Goal: Find specific page/section: Find specific page/section

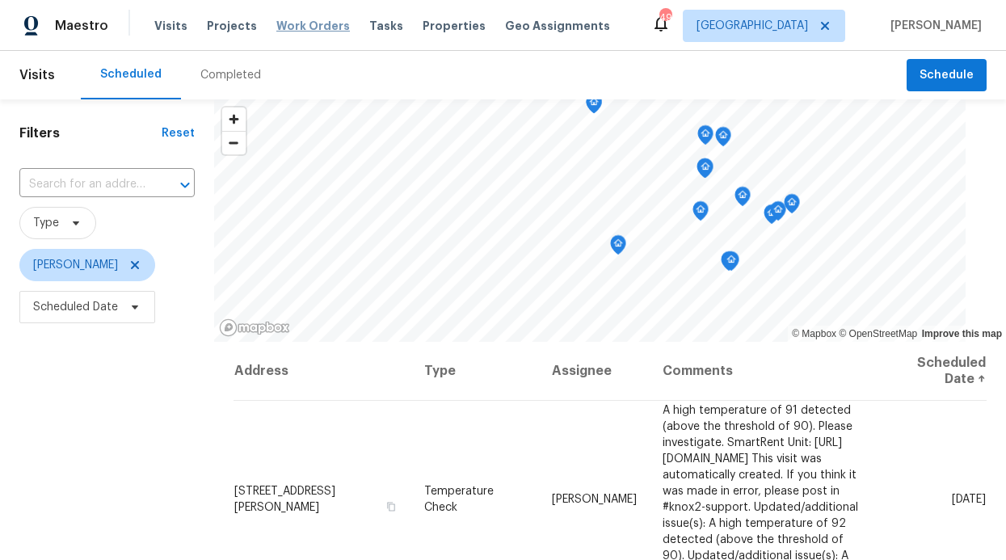
click at [294, 25] on span "Work Orders" at bounding box center [313, 26] width 74 height 16
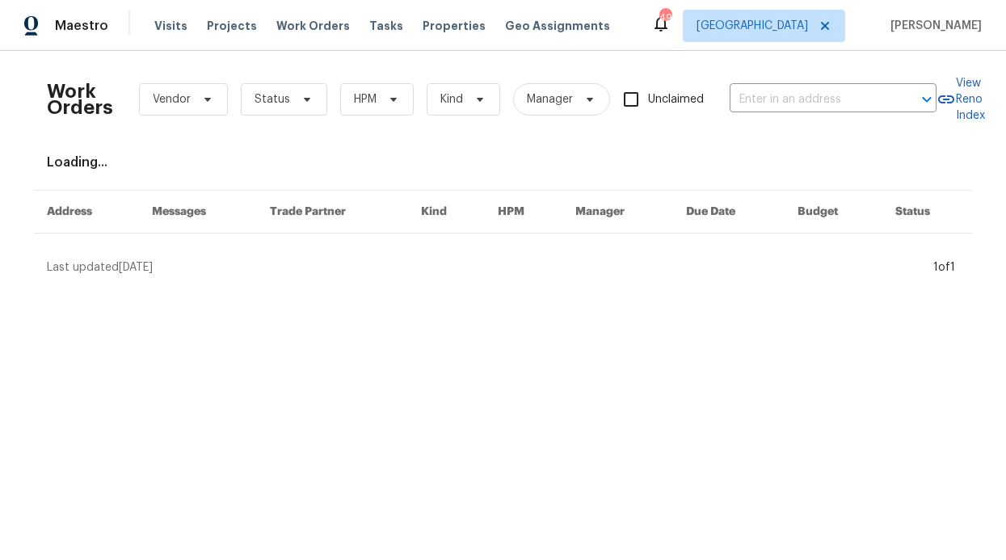
click at [426, 14] on div "Visits Projects Work Orders Tasks Properties Geo Assignments" at bounding box center [391, 26] width 475 height 32
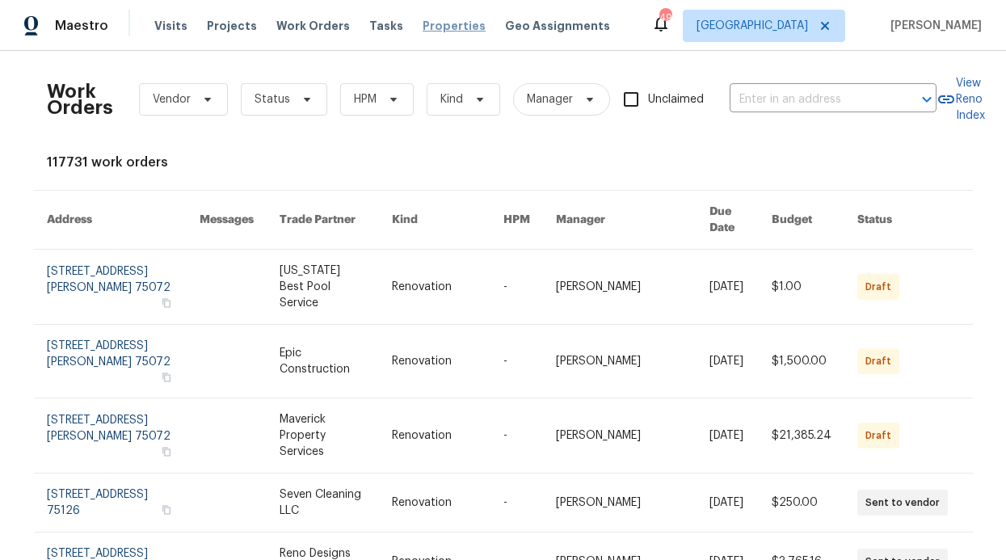
click at [422, 23] on span "Properties" at bounding box center [453, 26] width 63 height 16
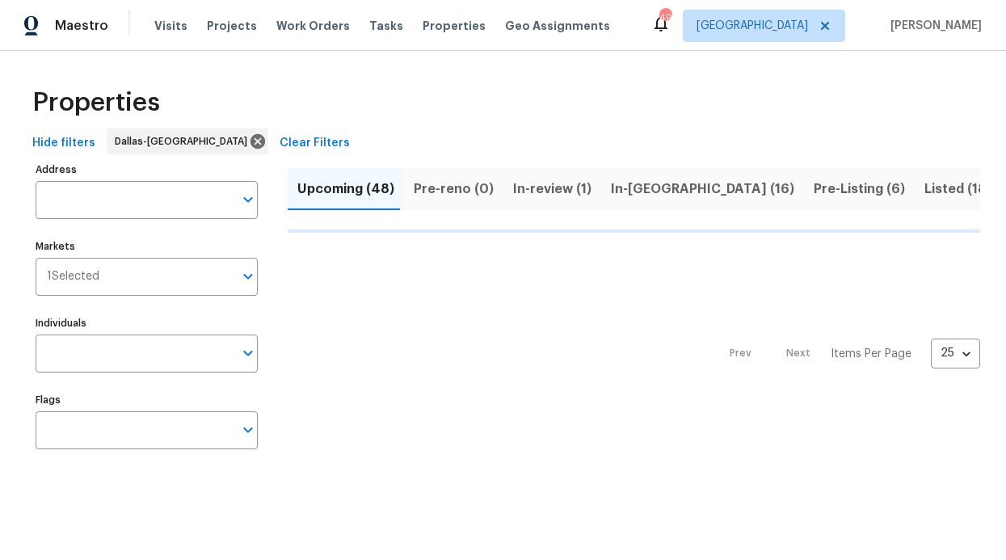
click at [119, 374] on div "Address Address Markets 1 Selected Markets Individuals Individuals Flags Flags" at bounding box center [157, 311] width 242 height 307
click at [126, 359] on input "Individuals" at bounding box center [135, 353] width 198 height 38
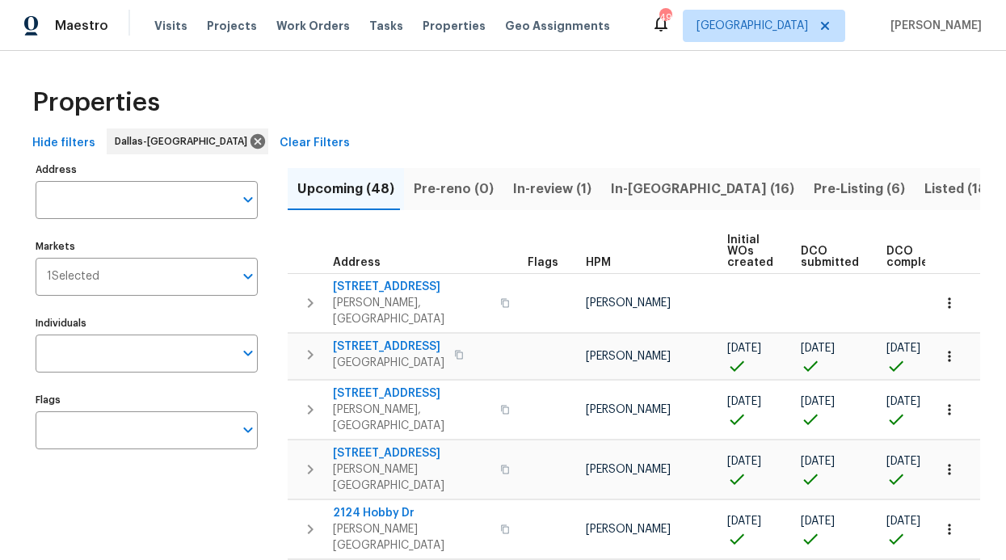
click at [125, 356] on input "Individuals" at bounding box center [135, 353] width 198 height 38
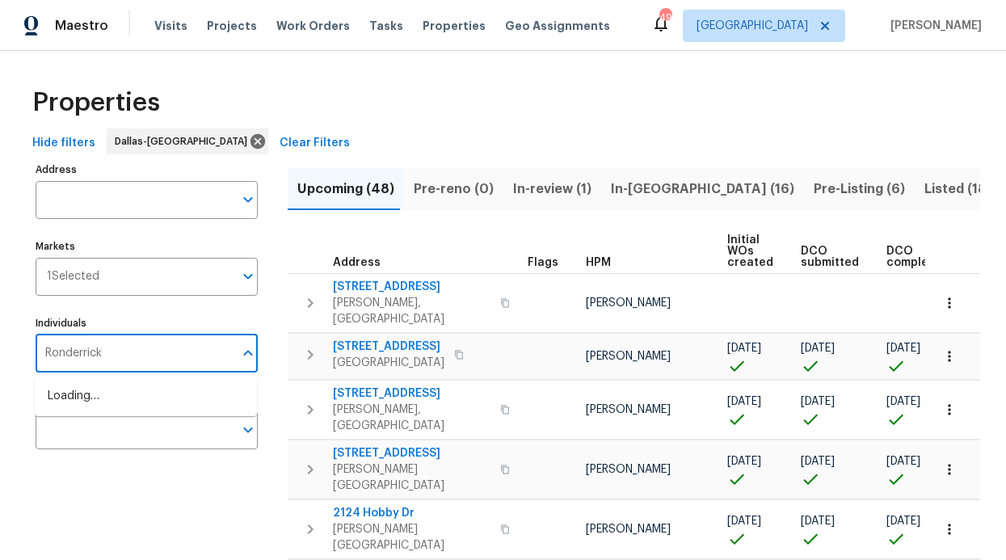
type input "Ronderrick"
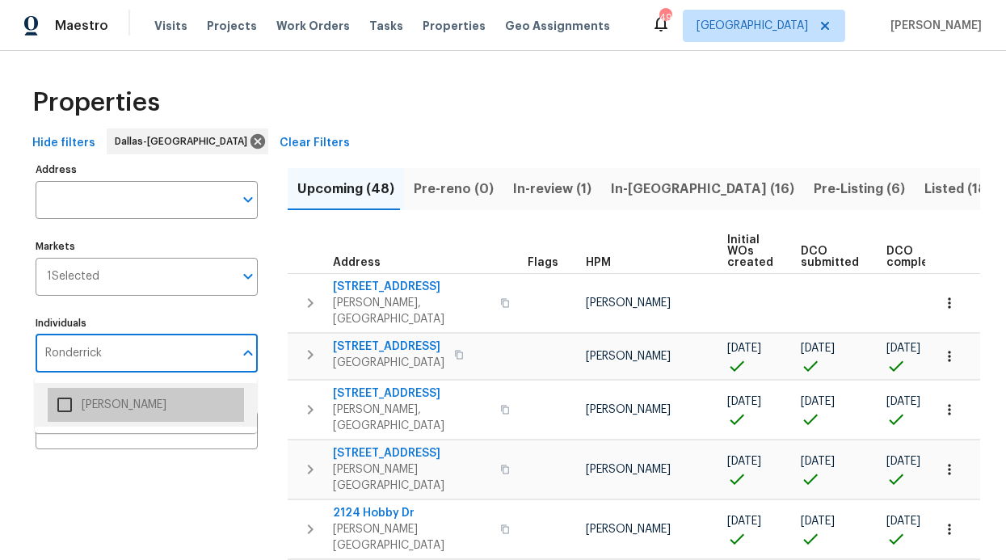
click at [113, 399] on li "[PERSON_NAME]" at bounding box center [146, 405] width 196 height 34
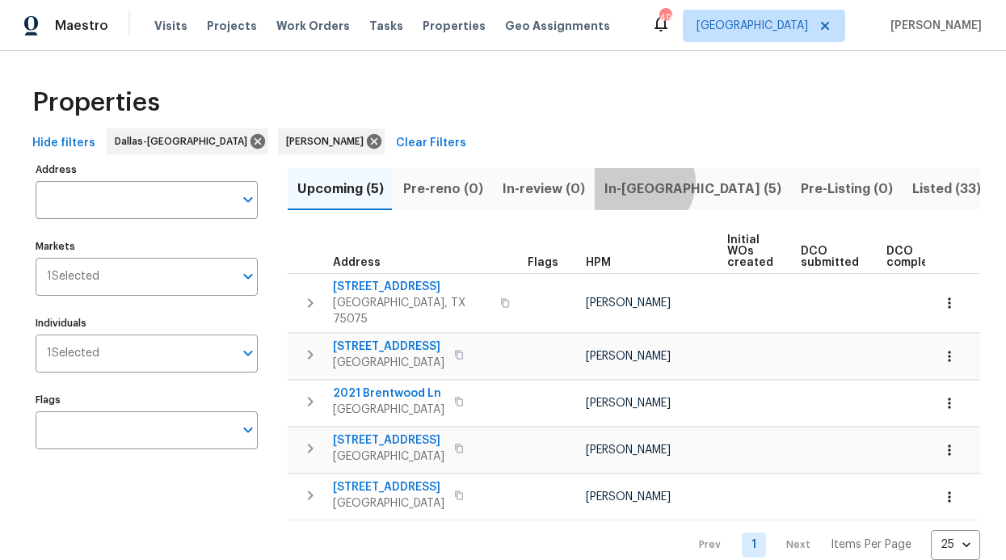
click at [631, 182] on span "In-[GEOGRAPHIC_DATA] (5)" at bounding box center [692, 189] width 177 height 23
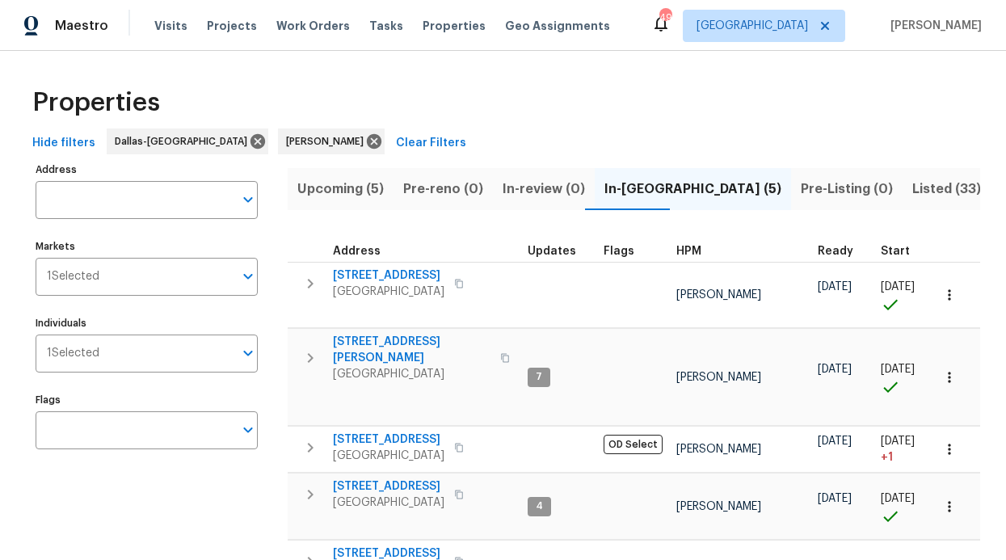
scroll to position [151, 0]
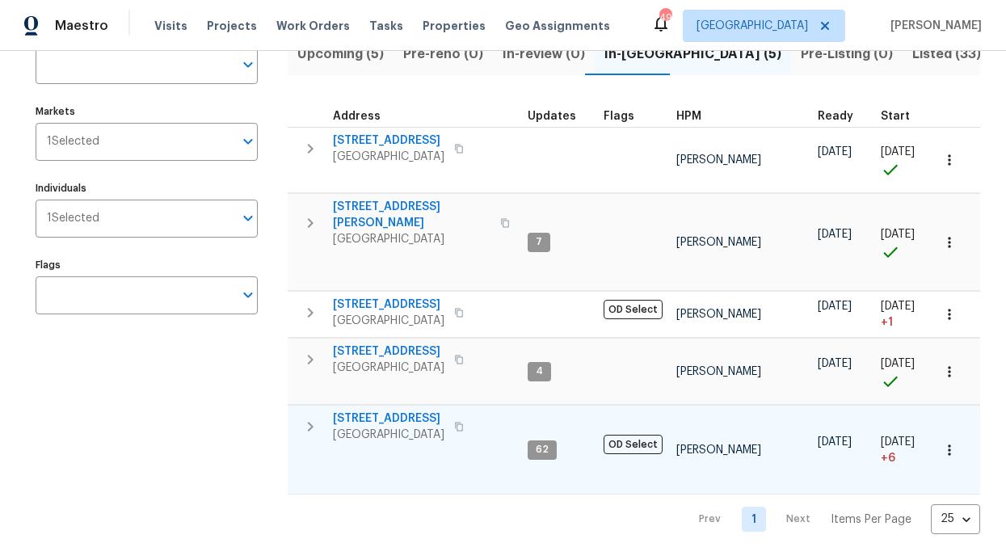
click at [375, 410] on span "[STREET_ADDRESS]" at bounding box center [388, 418] width 111 height 16
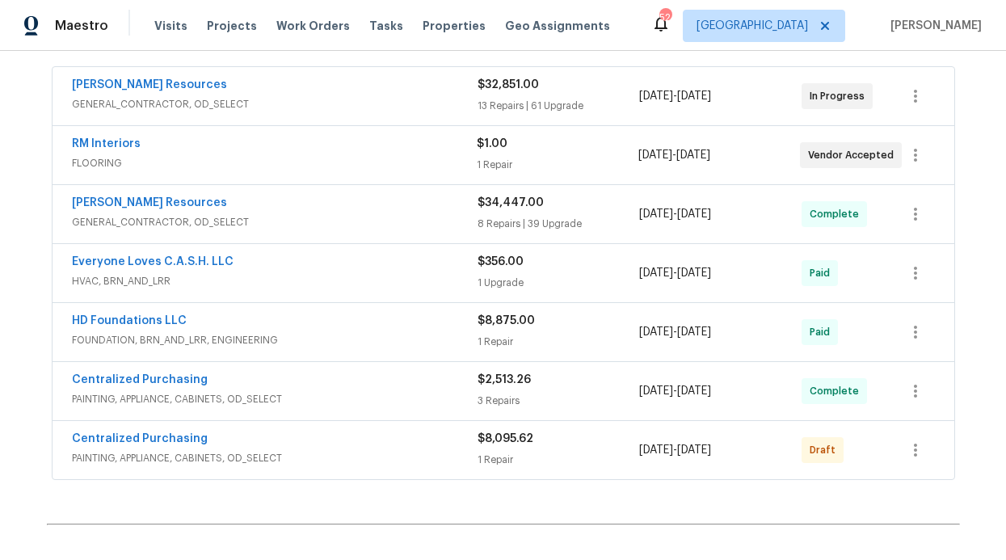
scroll to position [293, 0]
click at [137, 93] on span "[PERSON_NAME] Resources" at bounding box center [149, 86] width 155 height 16
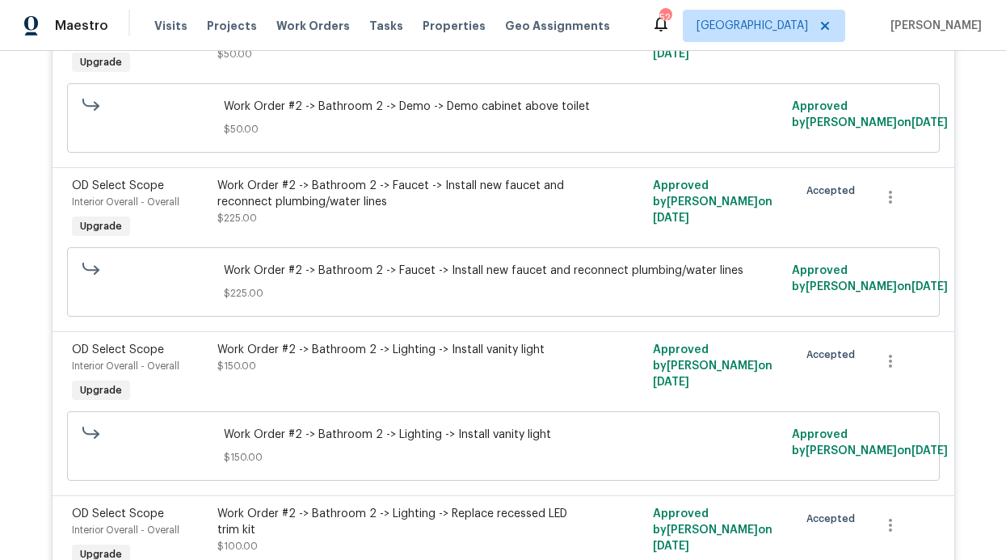
scroll to position [0, 0]
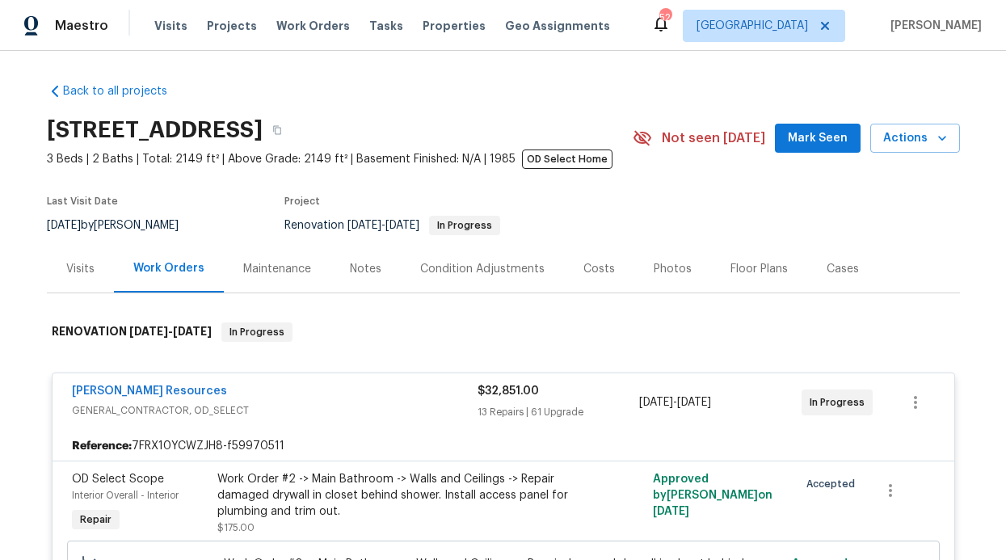
click at [420, 274] on div "Condition Adjustments" at bounding box center [482, 269] width 124 height 16
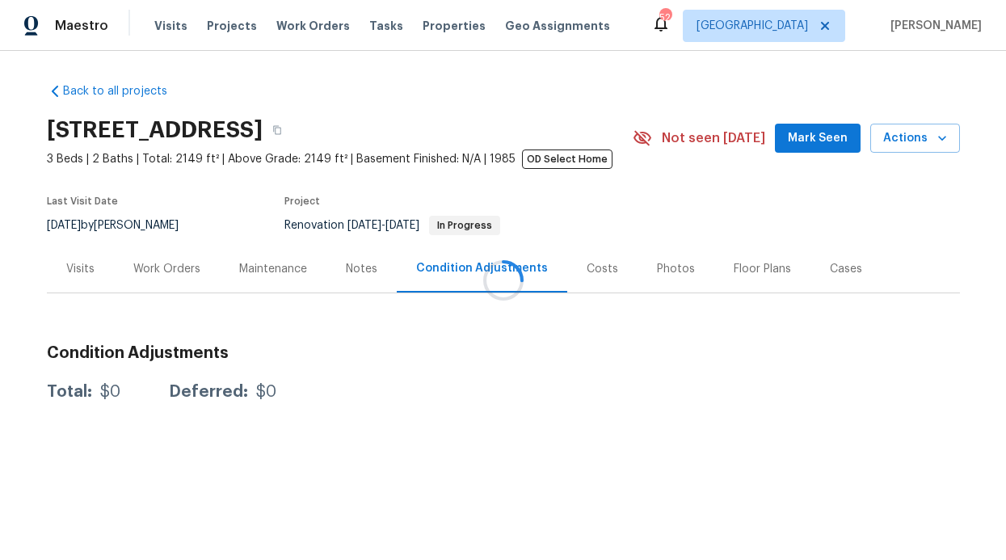
click at [353, 275] on div at bounding box center [503, 280] width 1006 height 560
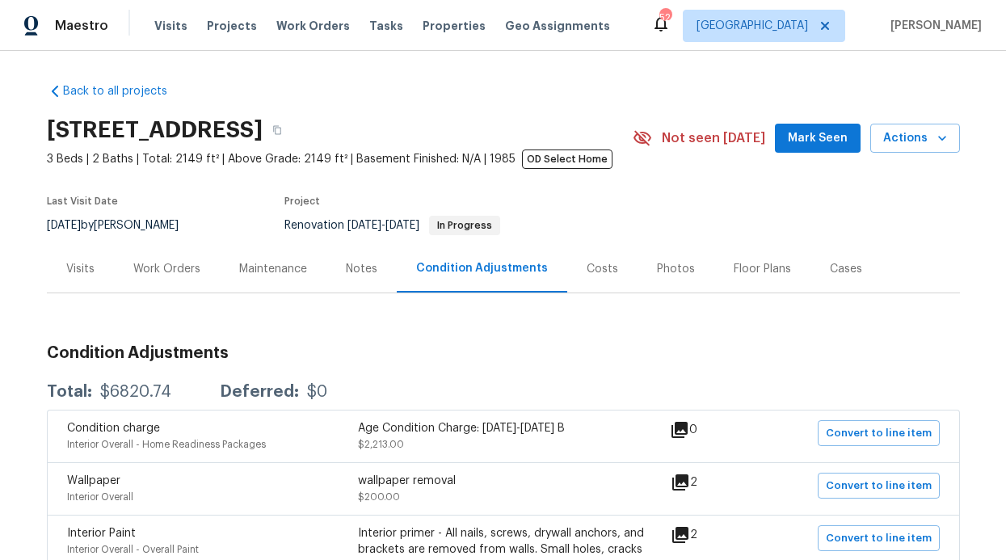
scroll to position [3, 0]
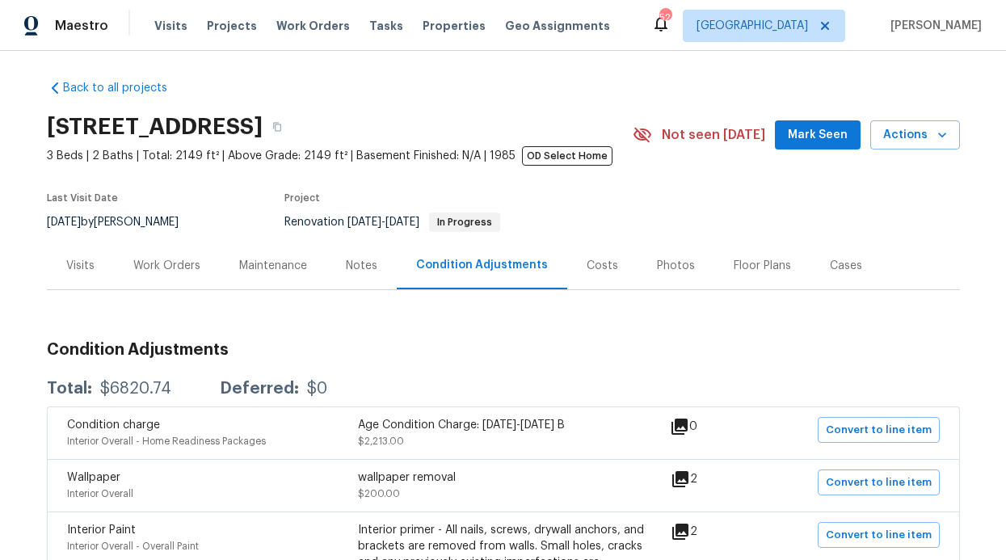
click at [350, 270] on div "Notes" at bounding box center [362, 266] width 32 height 16
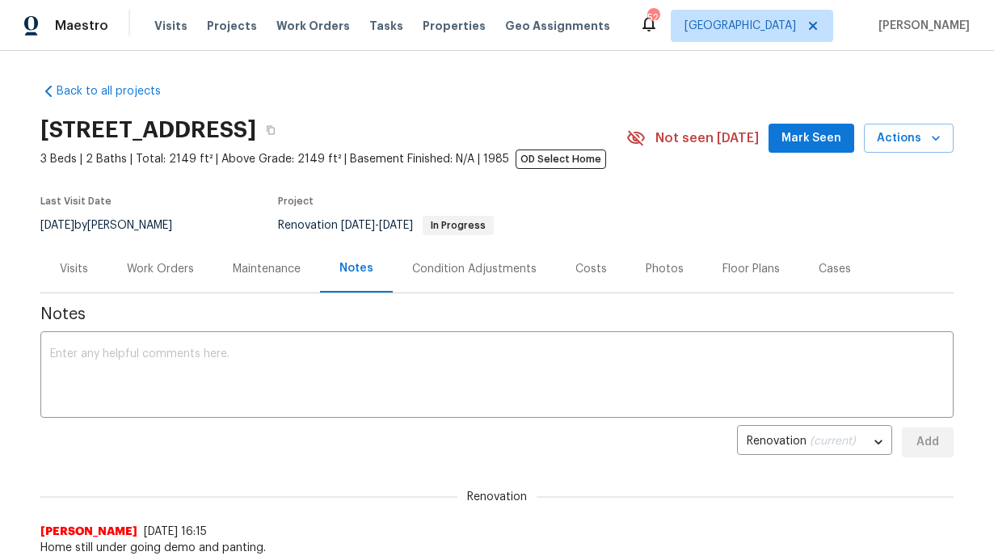
click at [237, 270] on div "Maintenance" at bounding box center [267, 269] width 68 height 16
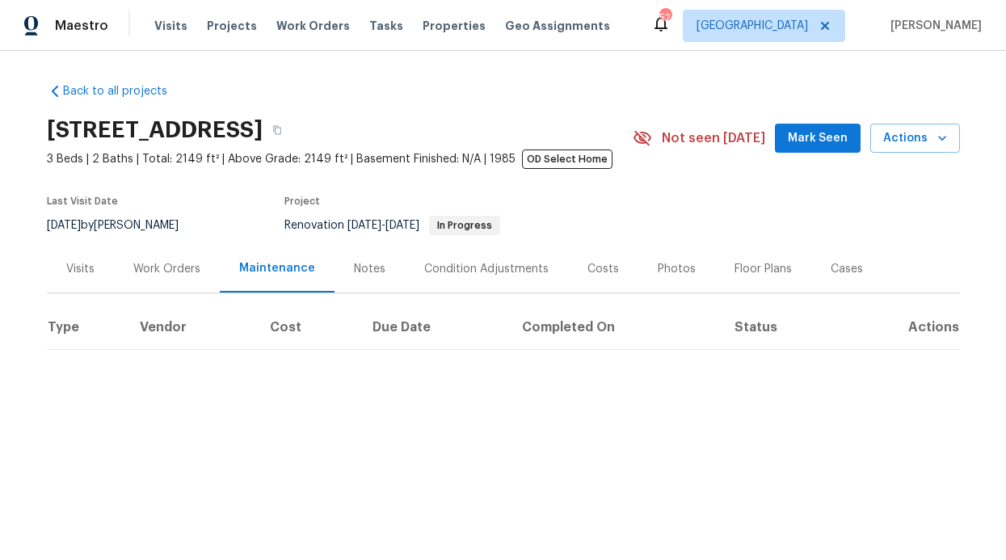
click at [158, 265] on div "Work Orders" at bounding box center [166, 269] width 67 height 16
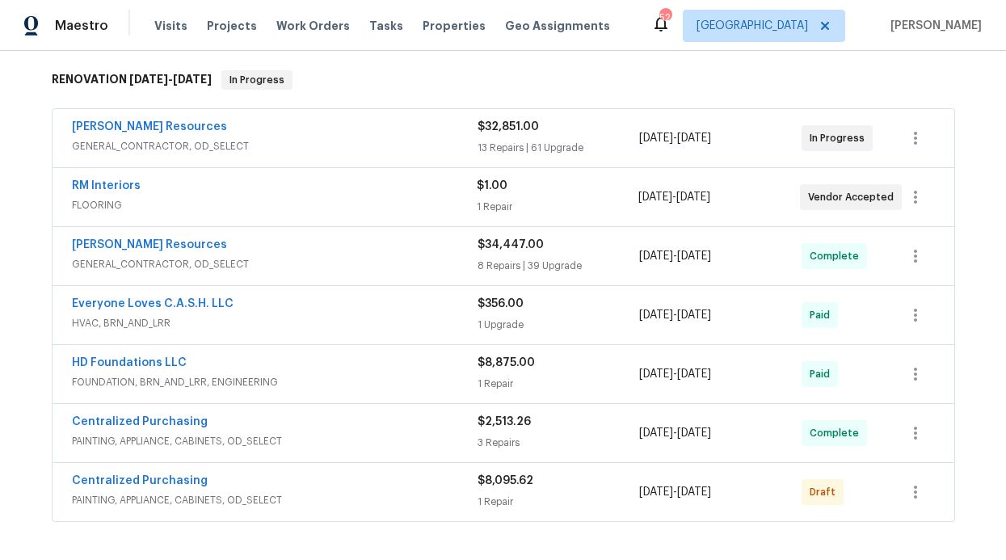
scroll to position [287, 0]
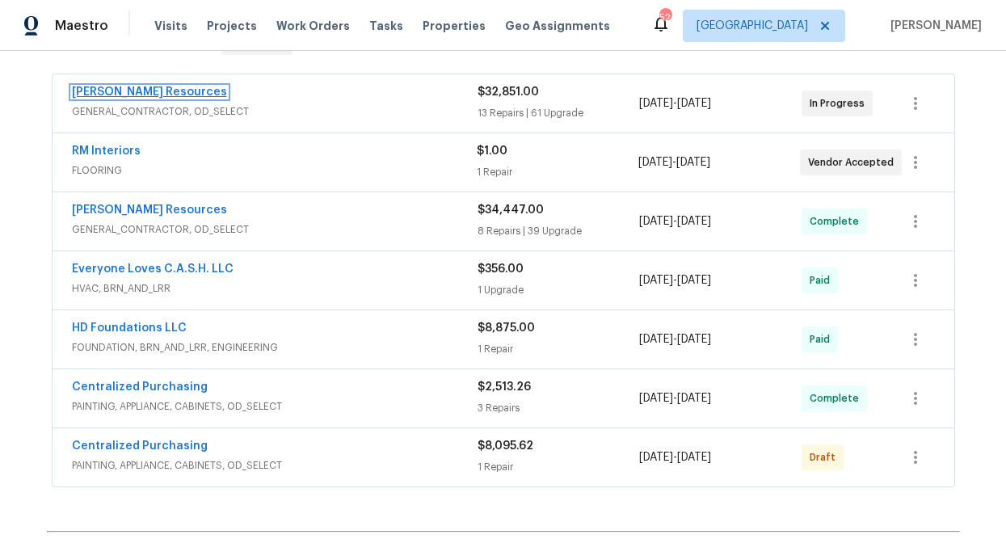
click at [159, 96] on link "Lawrence Resources" at bounding box center [149, 91] width 155 height 11
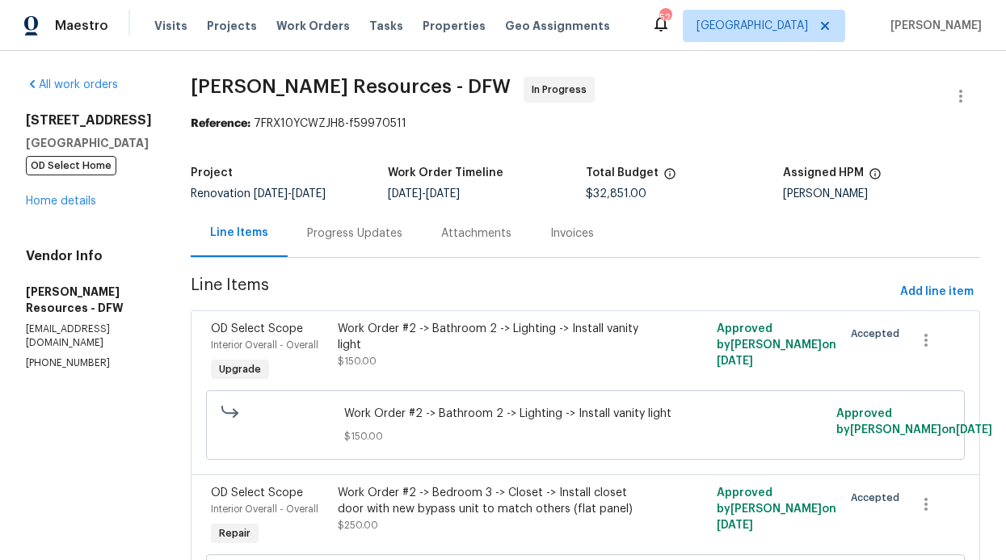
click at [498, 242] on div "Attachments" at bounding box center [476, 233] width 109 height 48
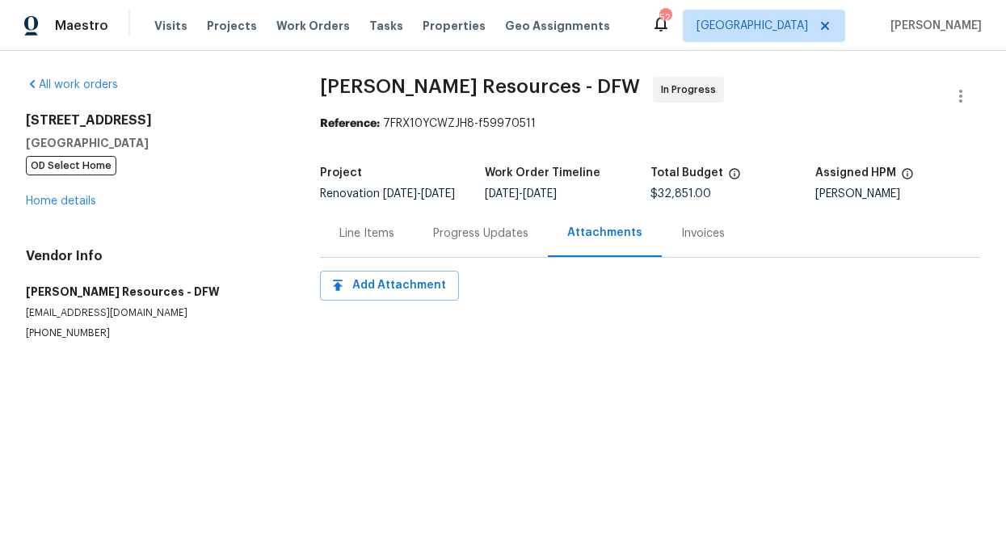
click at [477, 242] on div "Progress Updates" at bounding box center [480, 233] width 95 height 16
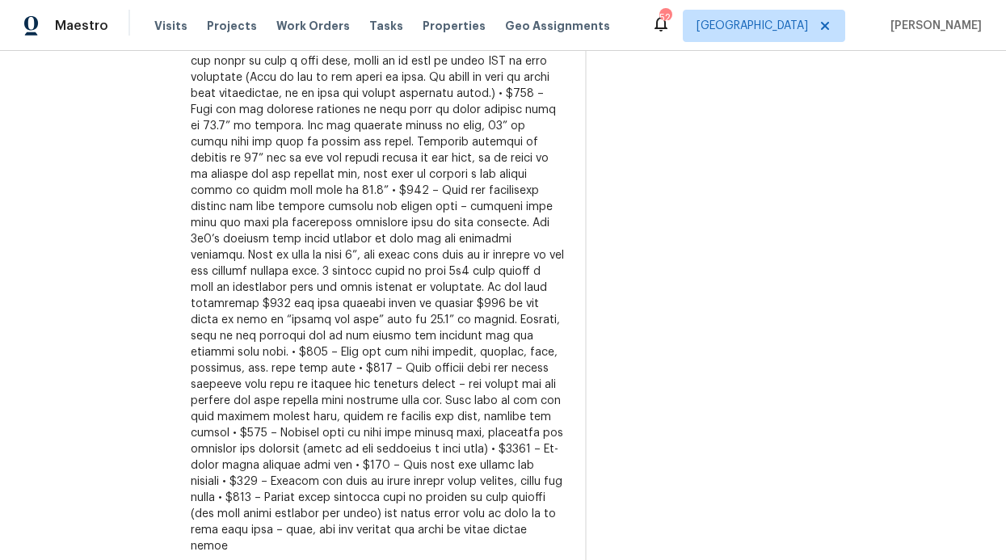
scroll to position [516, 0]
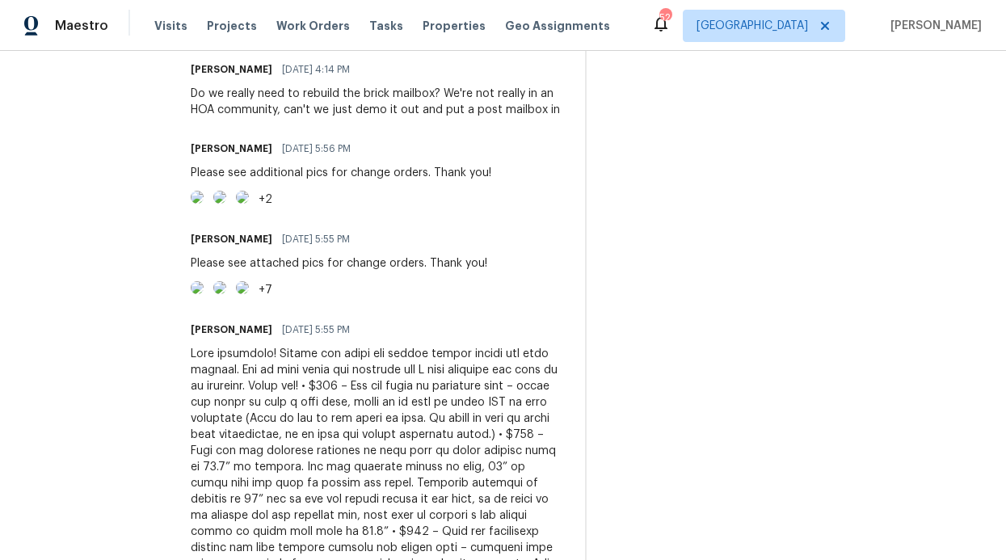
click at [204, 294] on img at bounding box center [197, 287] width 13 height 13
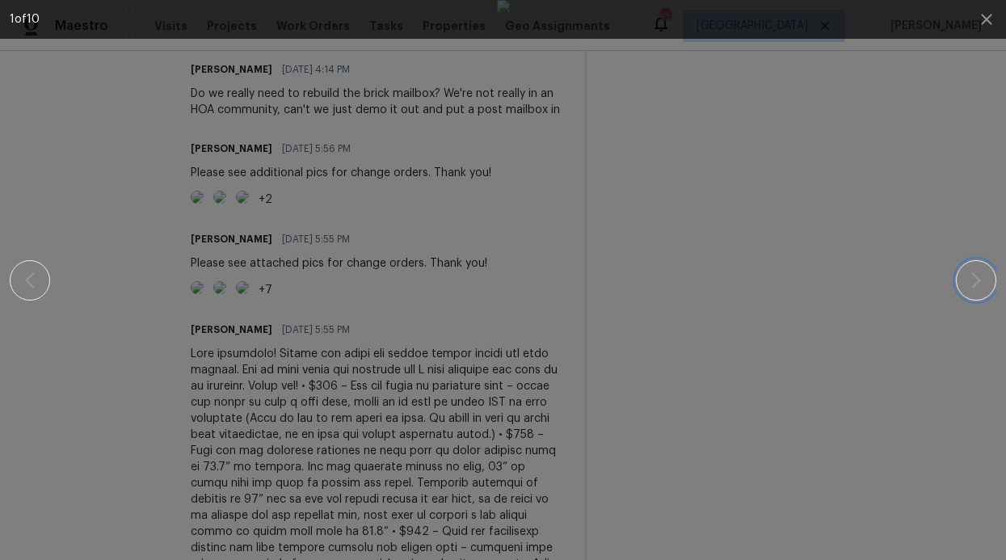
click at [968, 275] on icon "button" at bounding box center [975, 280] width 19 height 19
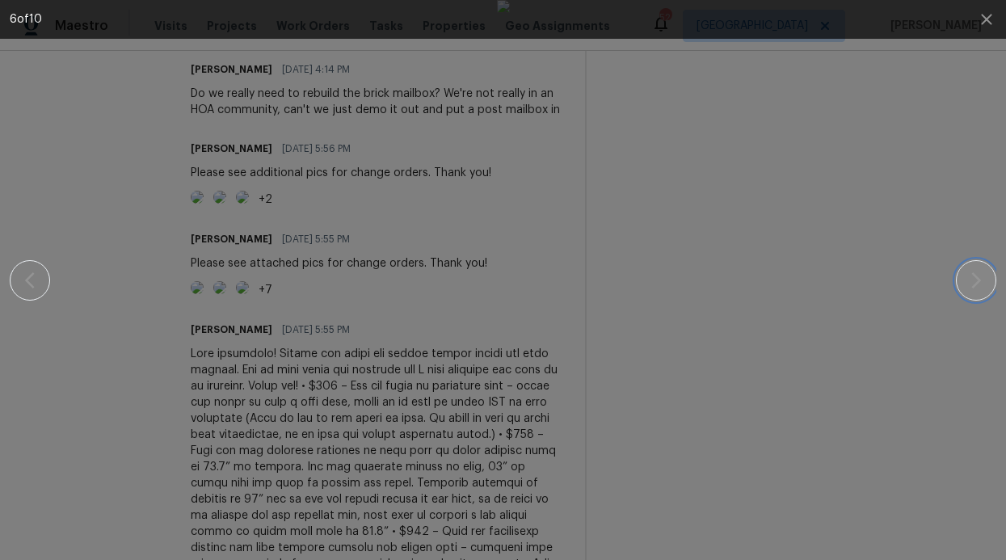
click at [968, 275] on icon "button" at bounding box center [975, 280] width 19 height 19
click at [168, 280] on div at bounding box center [502, 280] width 867 height 560
click at [212, 267] on div at bounding box center [502, 280] width 867 height 560
click at [977, 21] on icon "button" at bounding box center [986, 19] width 19 height 19
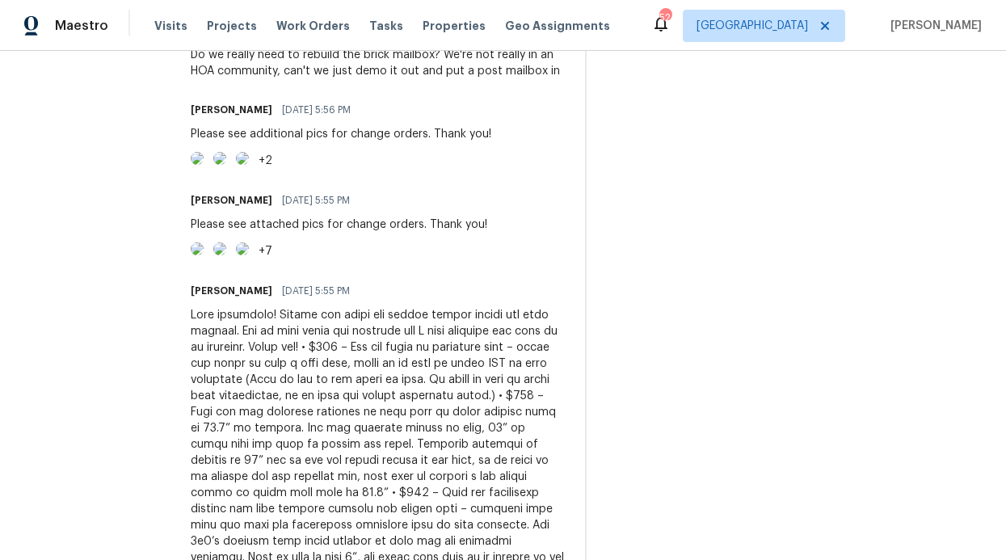
scroll to position [558, 0]
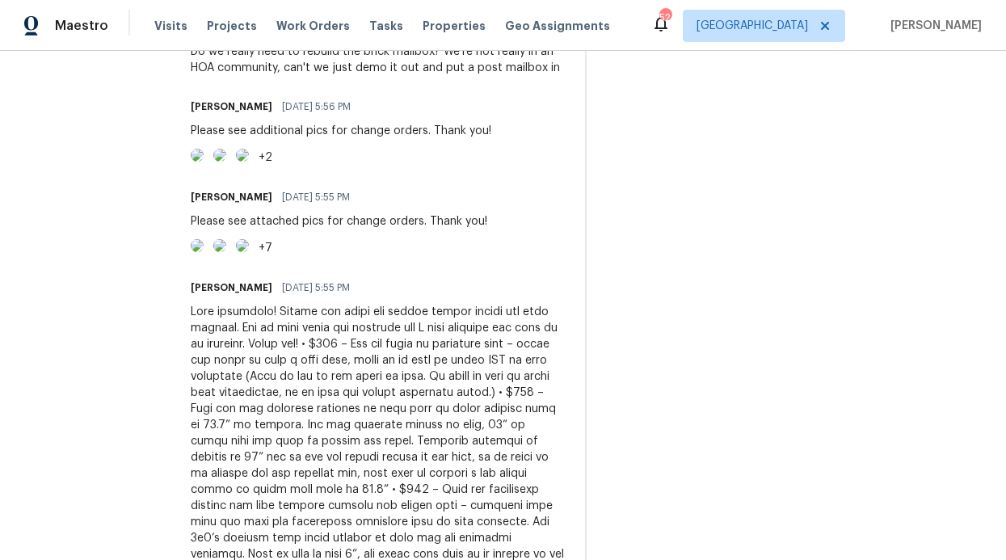
click at [204, 252] on img at bounding box center [197, 245] width 13 height 13
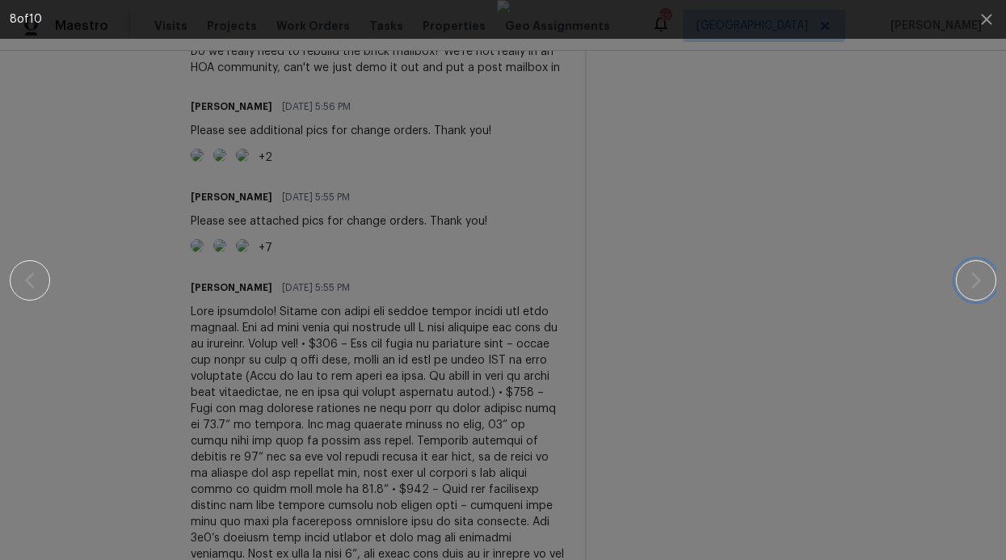
click at [974, 284] on icon "button" at bounding box center [976, 280] width 10 height 16
click at [973, 274] on icon "button" at bounding box center [976, 280] width 10 height 16
click at [968, 271] on icon "button" at bounding box center [975, 280] width 19 height 19
click at [989, 287] on button "button" at bounding box center [976, 280] width 40 height 40
click at [963, 271] on button "button" at bounding box center [976, 280] width 40 height 40
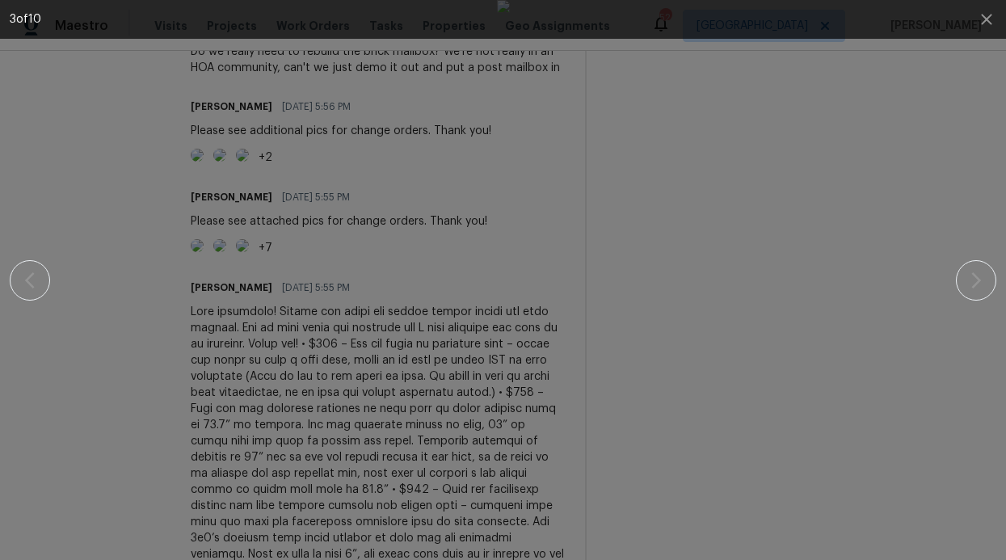
click at [1001, 267] on div "3 of 10" at bounding box center [503, 280] width 1006 height 560
click at [981, 273] on icon "button" at bounding box center [975, 280] width 19 height 19
click at [950, 300] on div at bounding box center [503, 280] width 986 height 560
click at [968, 283] on icon "button" at bounding box center [975, 280] width 19 height 19
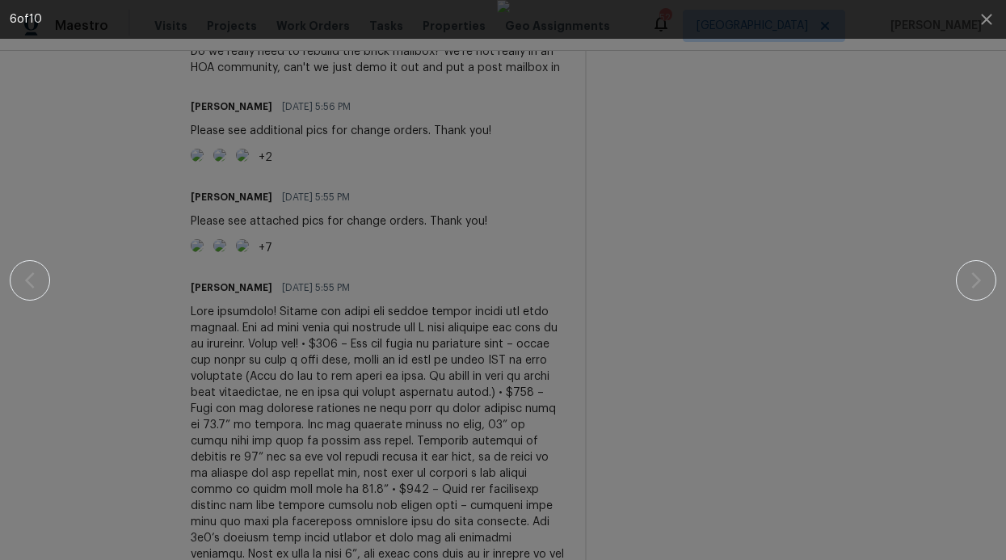
click at [52, 263] on div at bounding box center [503, 280] width 986 height 560
click at [35, 274] on icon "button" at bounding box center [29, 280] width 19 height 19
click at [36, 275] on icon "button" at bounding box center [29, 280] width 19 height 19
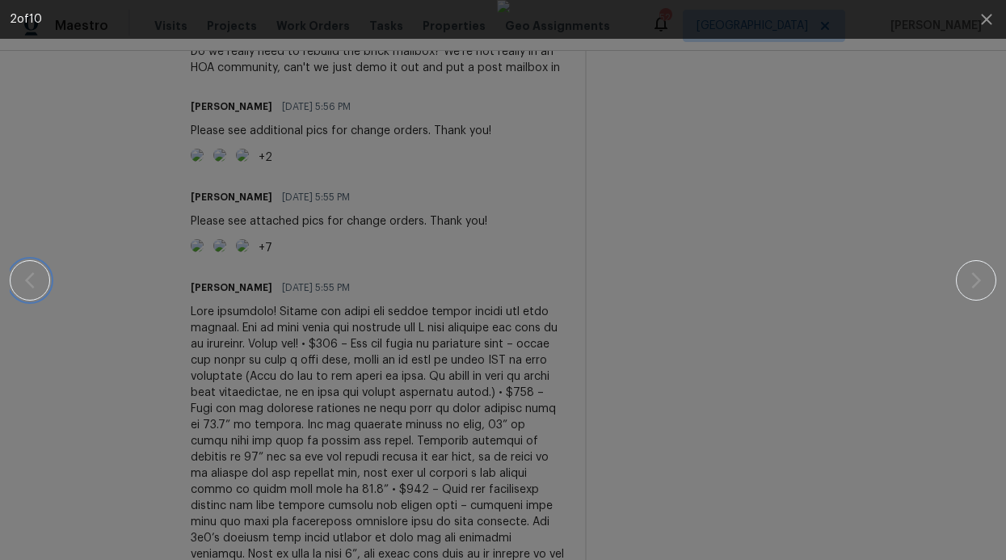
click at [36, 275] on icon "button" at bounding box center [29, 280] width 19 height 19
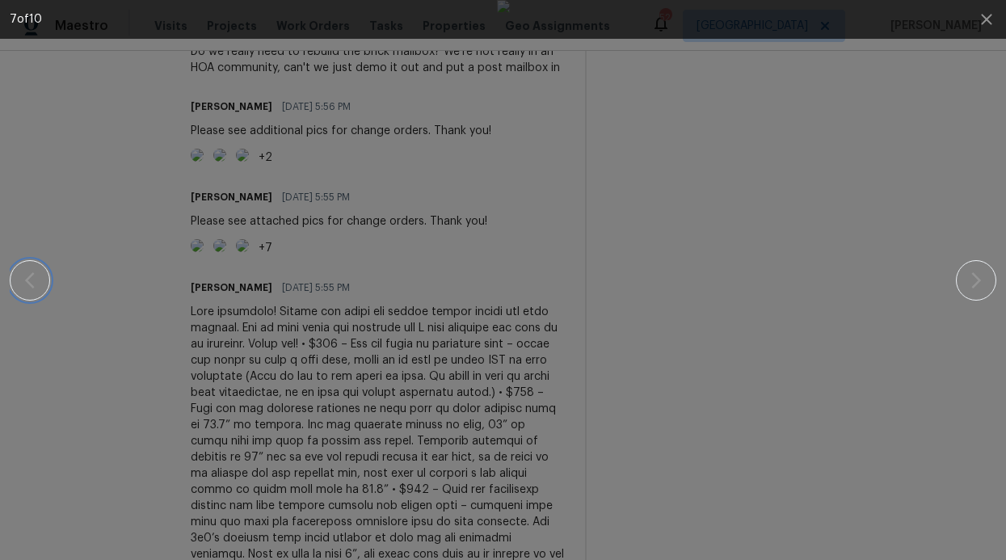
click at [36, 275] on icon "button" at bounding box center [29, 280] width 19 height 19
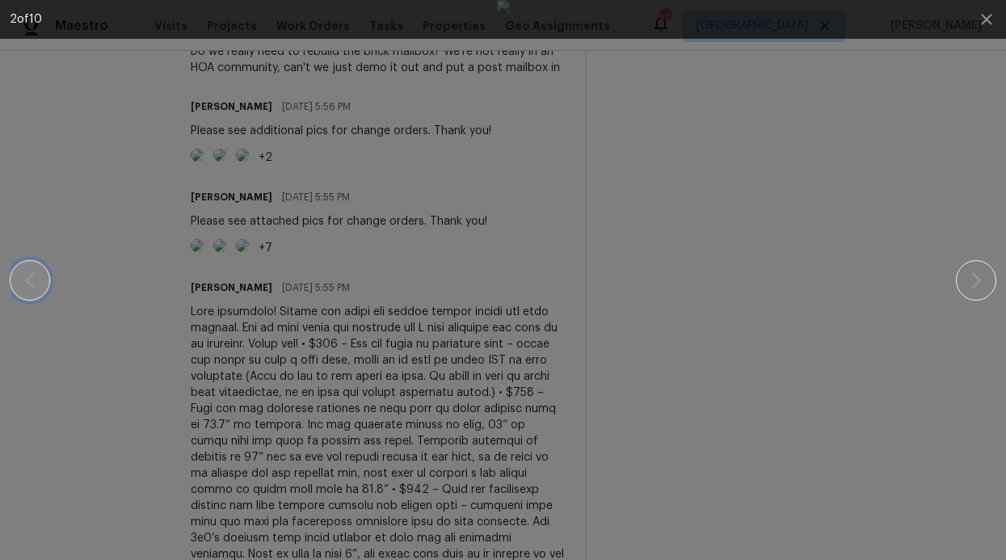
click at [36, 275] on icon "button" at bounding box center [29, 280] width 19 height 19
click at [966, 267] on button "button" at bounding box center [976, 280] width 40 height 40
click at [967, 271] on icon "button" at bounding box center [975, 280] width 19 height 19
click at [964, 271] on button "button" at bounding box center [976, 280] width 40 height 40
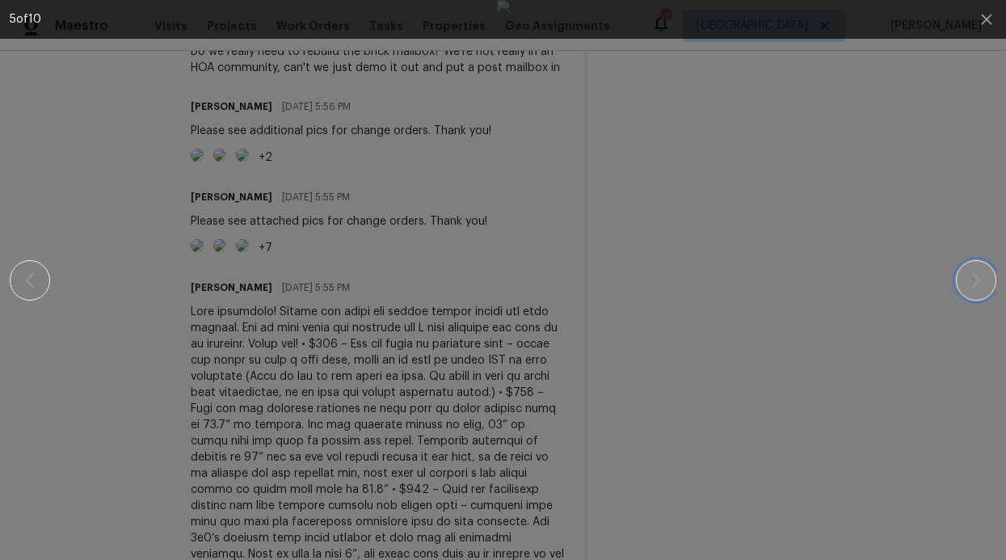
click at [964, 271] on button "button" at bounding box center [976, 280] width 40 height 40
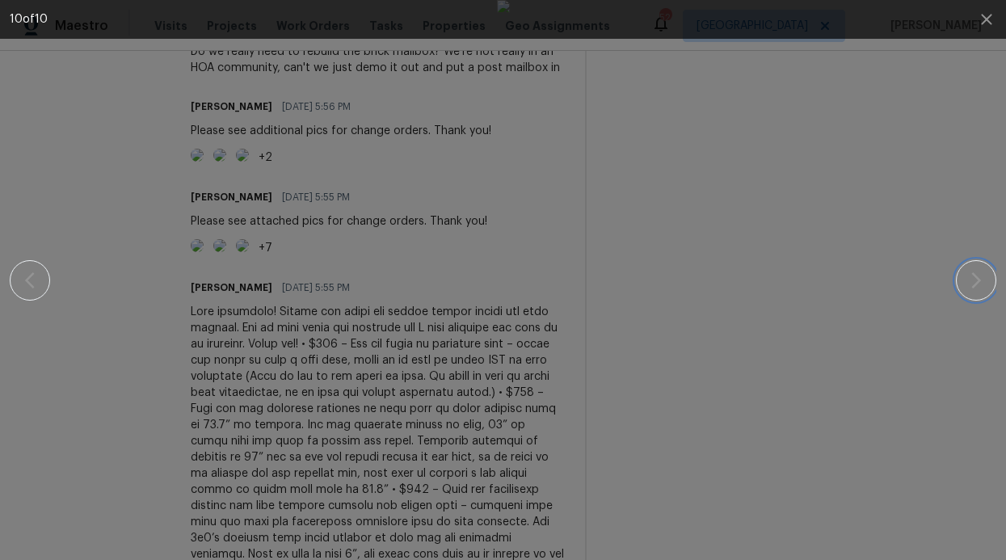
click at [964, 271] on button "button" at bounding box center [976, 280] width 40 height 40
click at [987, 274] on button "button" at bounding box center [976, 280] width 40 height 40
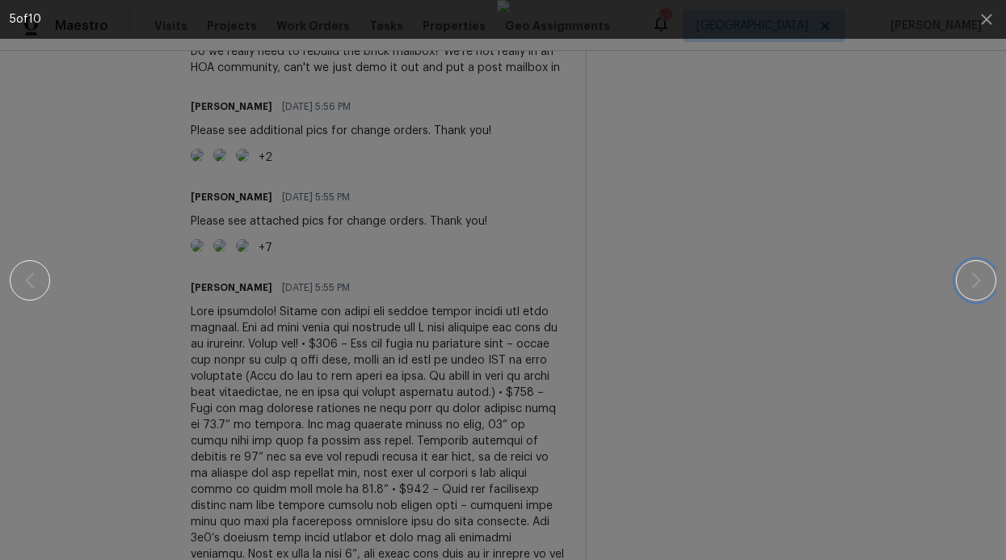
click at [975, 267] on button "button" at bounding box center [976, 280] width 40 height 40
click at [989, 27] on icon "button" at bounding box center [986, 19] width 19 height 19
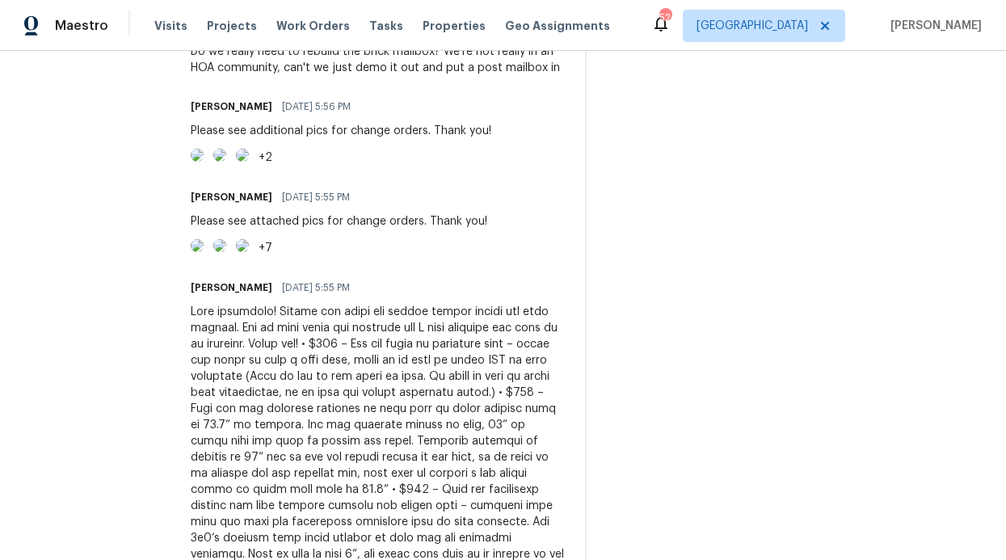
click at [204, 162] on img at bounding box center [197, 155] width 13 height 13
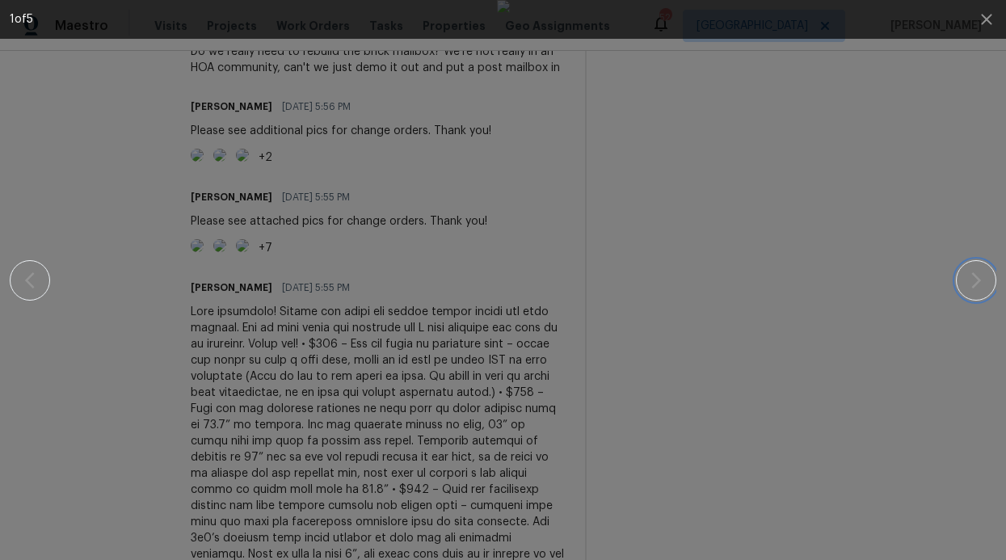
click at [980, 281] on icon "button" at bounding box center [975, 280] width 19 height 19
drag, startPoint x: 956, startPoint y: 264, endPoint x: 962, endPoint y: 271, distance: 9.2
click at [957, 265] on div at bounding box center [503, 280] width 986 height 560
click at [965, 275] on button "button" at bounding box center [976, 280] width 40 height 40
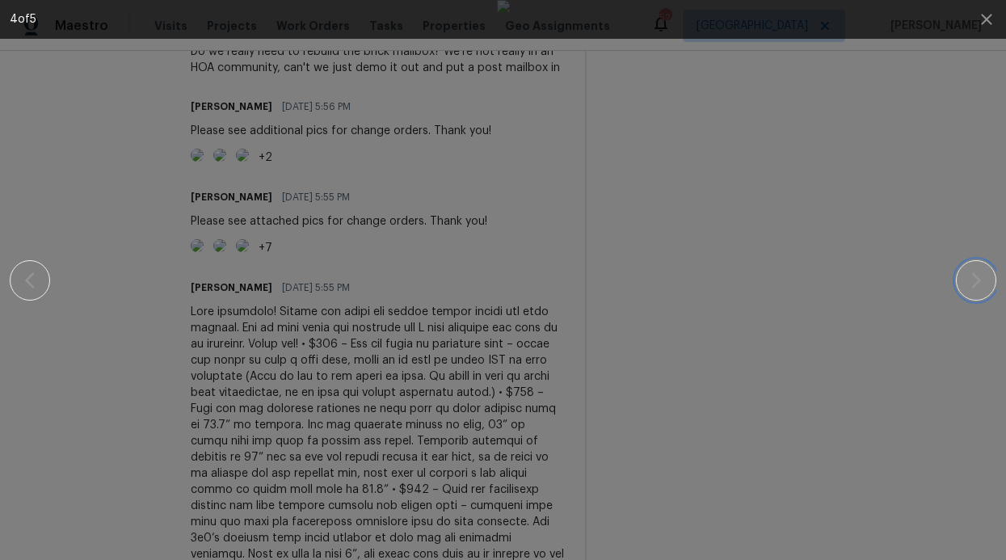
click at [965, 275] on button "button" at bounding box center [976, 280] width 40 height 40
click at [988, 23] on icon "button" at bounding box center [986, 19] width 19 height 19
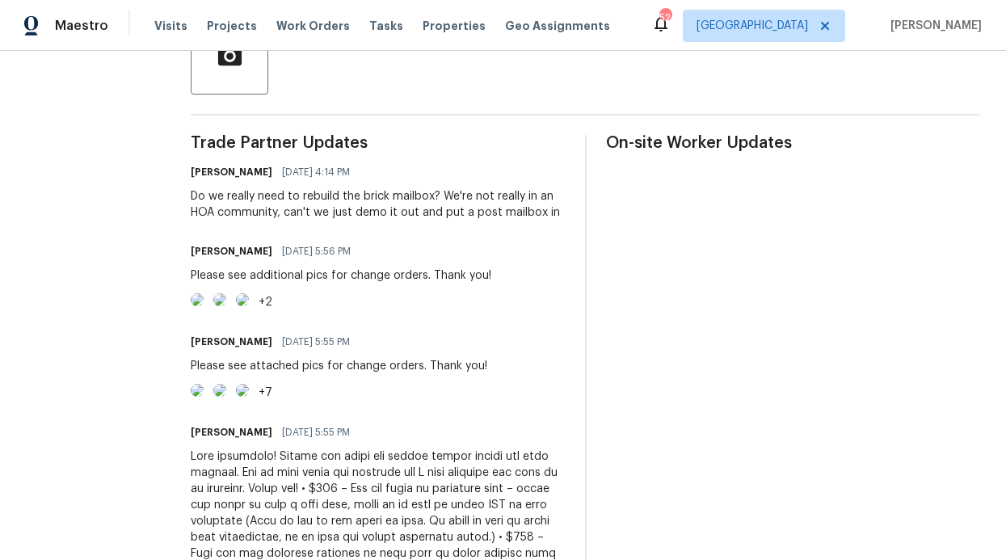
scroll to position [0, 0]
